Goal: Navigation & Orientation: Find specific page/section

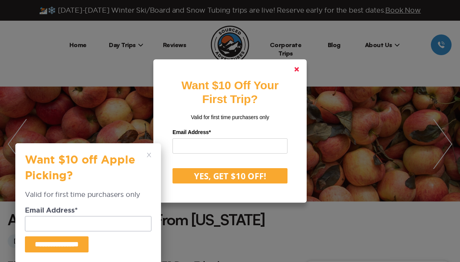
click at [297, 67] on icon at bounding box center [296, 69] width 5 height 5
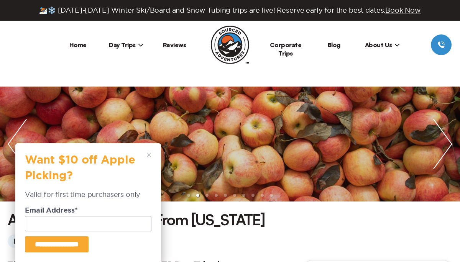
click at [148, 155] on icon at bounding box center [149, 155] width 5 height 5
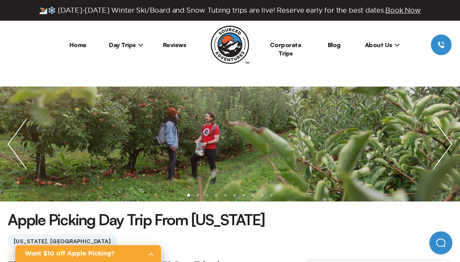
click at [135, 44] on span "Day Trips" at bounding box center [126, 45] width 35 height 8
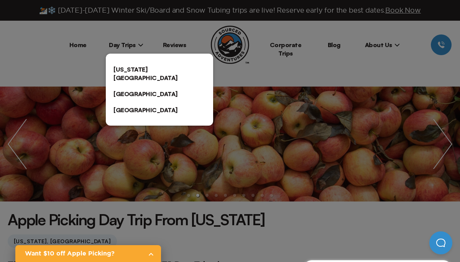
click at [126, 86] on link "[GEOGRAPHIC_DATA]" at bounding box center [159, 94] width 107 height 16
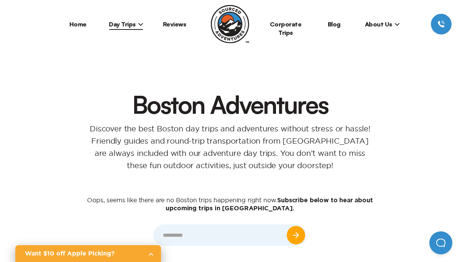
click at [121, 25] on span "Day Trips" at bounding box center [126, 24] width 35 height 8
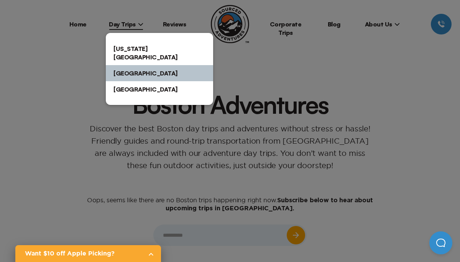
click at [127, 49] on link "[US_STATE][GEOGRAPHIC_DATA]" at bounding box center [159, 53] width 107 height 25
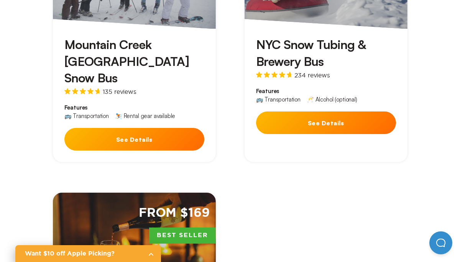
scroll to position [1793, 0]
